Goal: Information Seeking & Learning: Learn about a topic

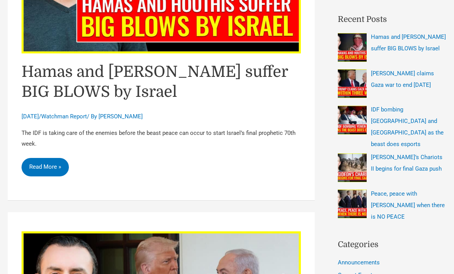
scroll to position [222, 0]
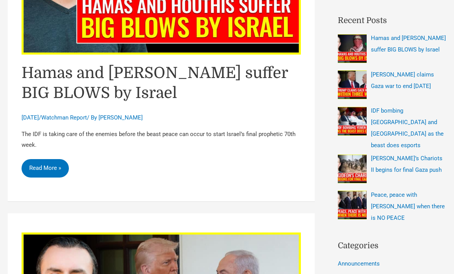
click at [40, 162] on link "Hamas and Houthis suffer BIG BLOWS by Israel Read More »" at bounding box center [45, 168] width 47 height 18
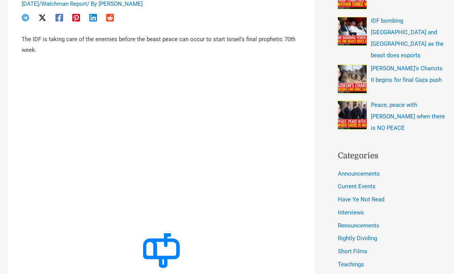
scroll to position [288, 0]
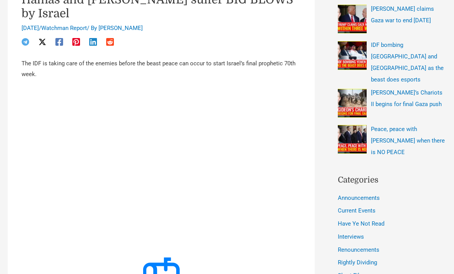
click at [54, 258] on figure at bounding box center [161, 275] width 256 height 35
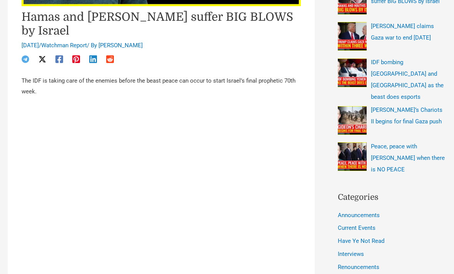
scroll to position [269, 0]
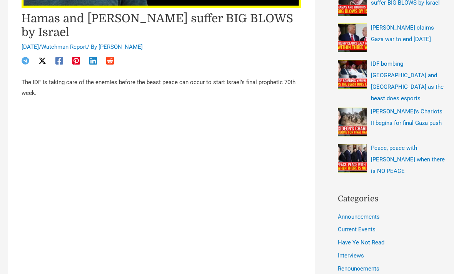
click at [12, 218] on article "Hamas and Houthis suffer BIG BLOWS by Israel September 1, 2025 / Watchman Repor…" at bounding box center [161, 215] width 307 height 768
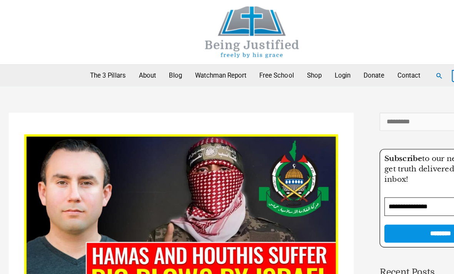
scroll to position [0, 0]
click at [159, 73] on link "Blog" at bounding box center [156, 67] width 23 height 19
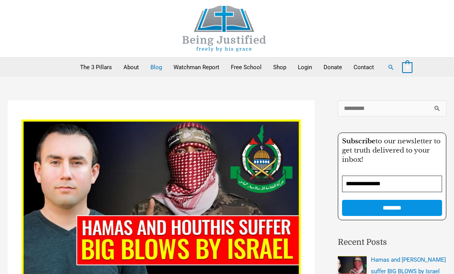
click at [224, 36] on img at bounding box center [224, 29] width 115 height 46
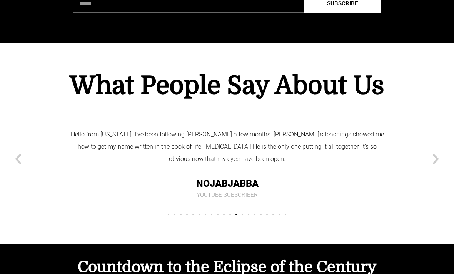
scroll to position [3185, 0]
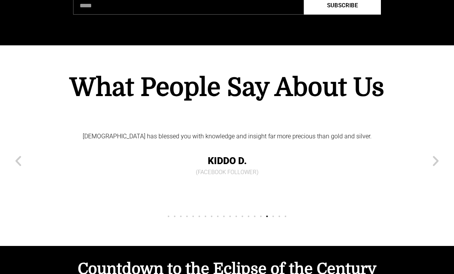
click at [405, 126] on div "You're the lone watchman, Marco, always watch you, you have EVERY detail right …" at bounding box center [227, 168] width 439 height 109
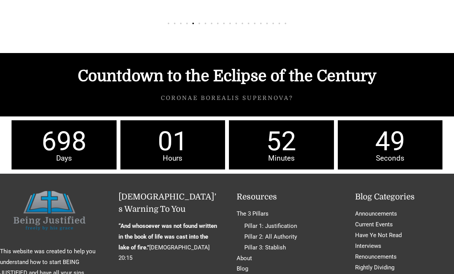
scroll to position [3381, 0]
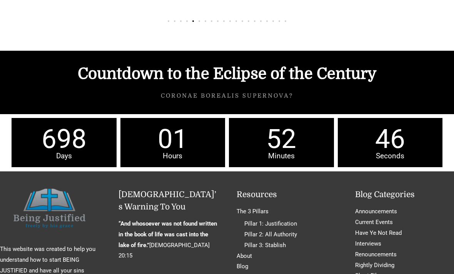
click at [40, 15] on div "Slides" at bounding box center [227, 20] width 439 height 11
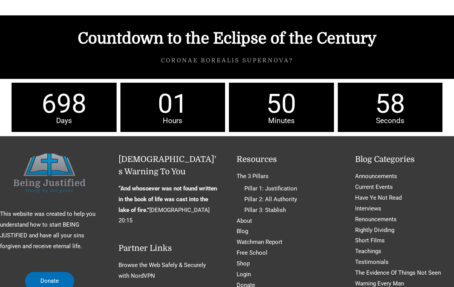
scroll to position [3534, 0]
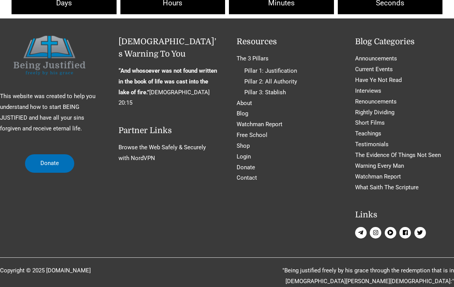
click at [260, 173] on li "Contact" at bounding box center [286, 178] width 99 height 11
click at [254, 177] on link "Contact" at bounding box center [247, 177] width 20 height 7
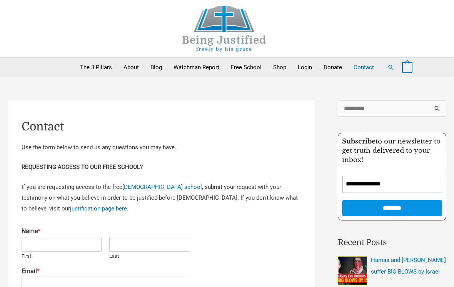
click at [238, 65] on link "Free School" at bounding box center [246, 67] width 42 height 19
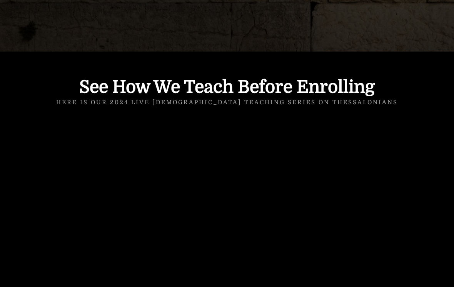
scroll to position [783, 0]
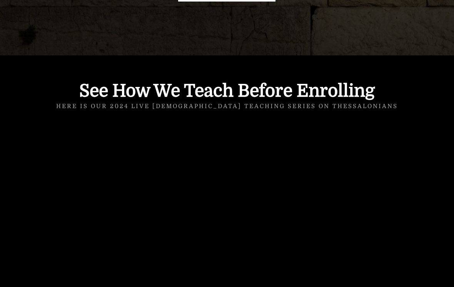
click at [435, 100] on div "Here is our 2024 live [DEMOGRAPHIC_DATA] teaching series on Thessalonians" at bounding box center [227, 105] width 439 height 10
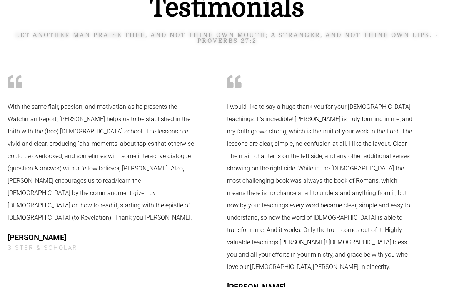
scroll to position [1213, 0]
